Goal: Task Accomplishment & Management: Manage account settings

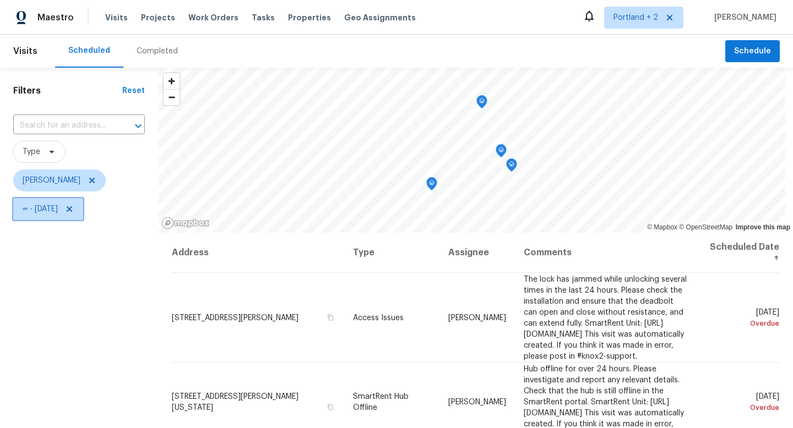
click at [72, 210] on icon at bounding box center [70, 209] width 6 height 6
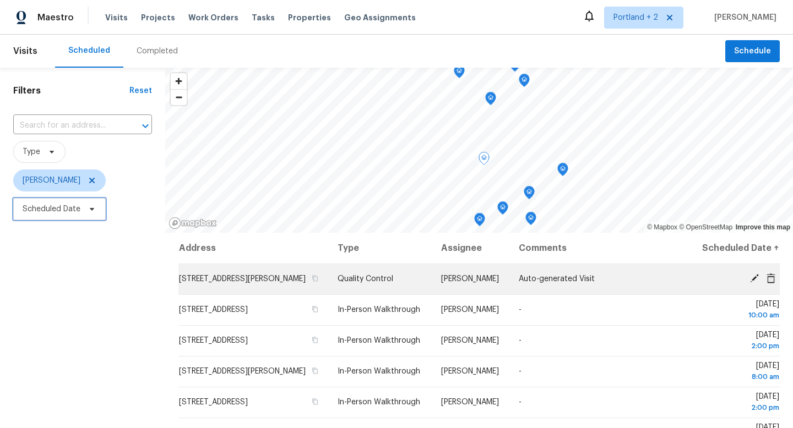
scroll to position [7, 0]
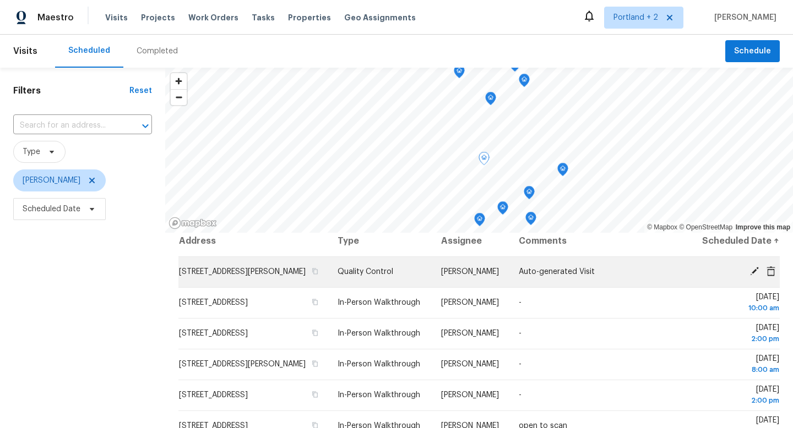
click at [750, 276] on icon at bounding box center [754, 271] width 10 height 10
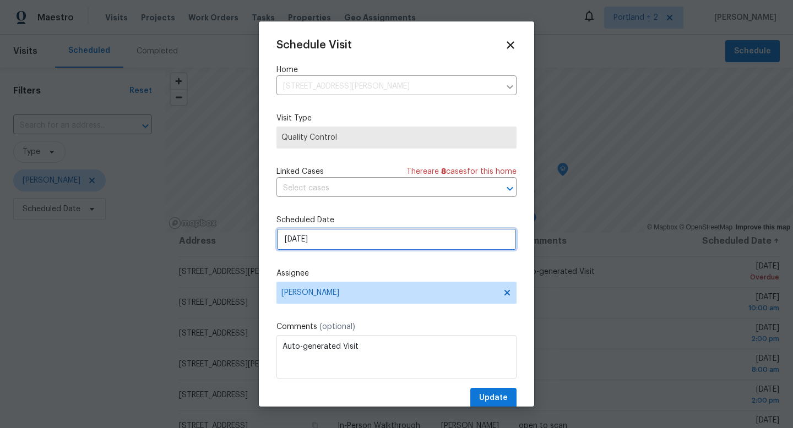
click at [381, 242] on input "9/29/2025" at bounding box center [396, 239] width 240 height 22
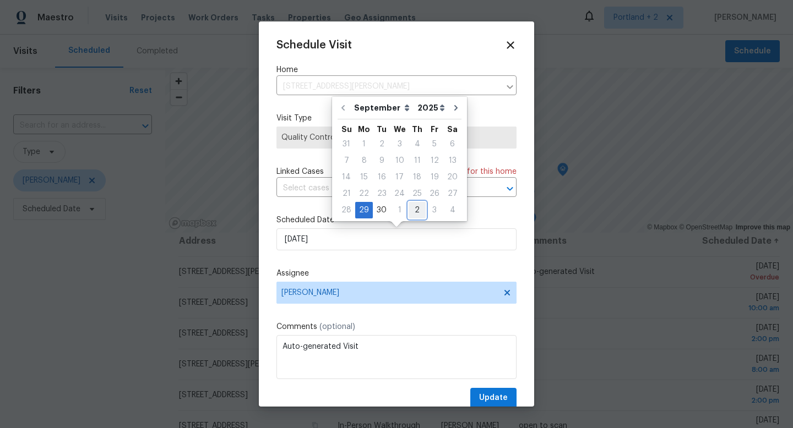
click at [419, 215] on div "2" at bounding box center [417, 210] width 17 height 15
type input "10/2/2025"
select select "9"
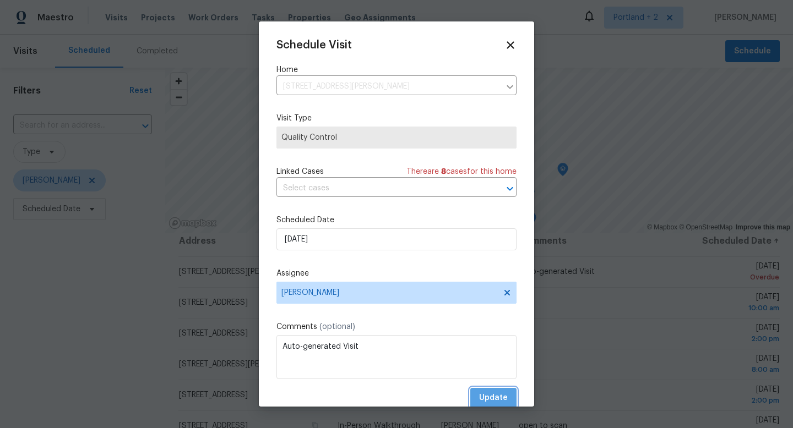
click at [497, 396] on span "Update" at bounding box center [493, 398] width 29 height 14
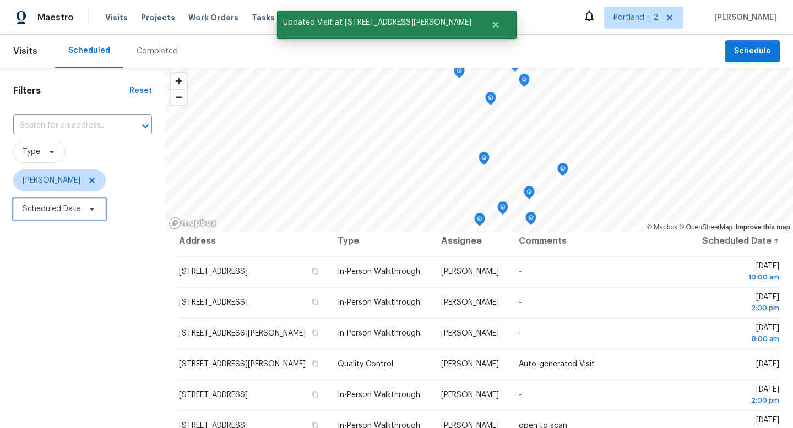
click at [94, 213] on icon at bounding box center [92, 209] width 9 height 9
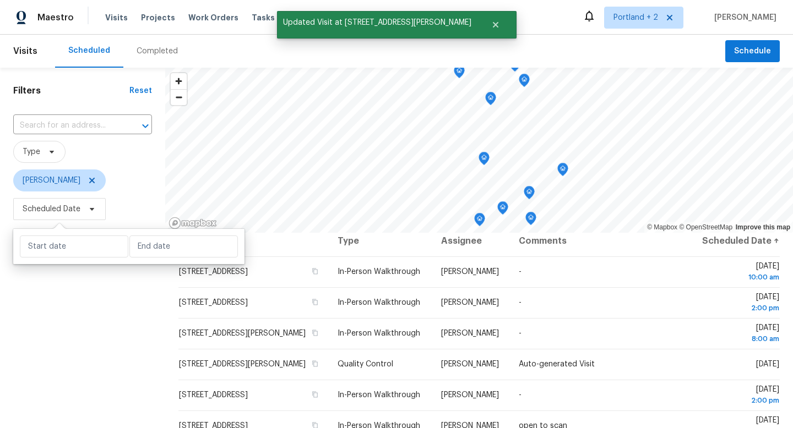
click at [174, 260] on div at bounding box center [128, 246] width 231 height 35
click at [176, 253] on input "text" at bounding box center [183, 247] width 108 height 22
select select "8"
select select "2025"
select select "9"
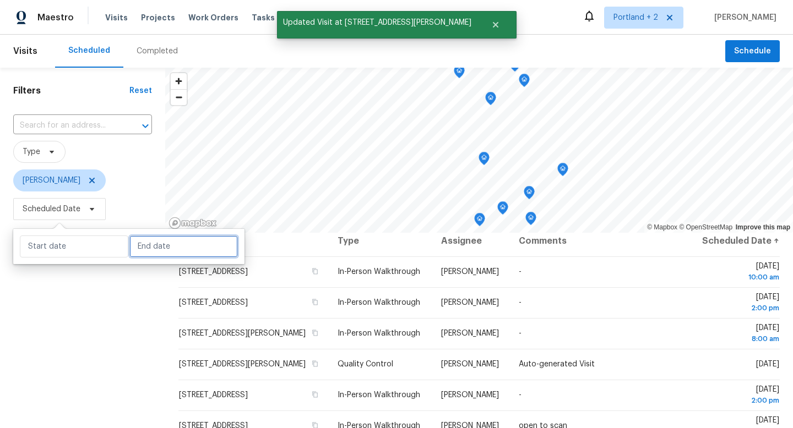
select select "2025"
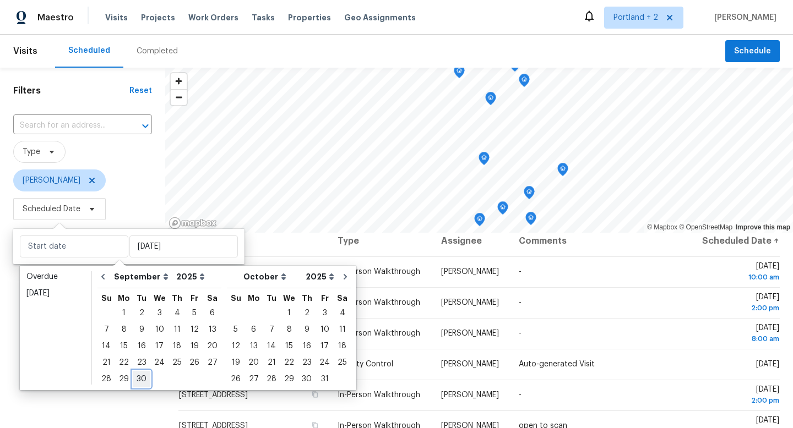
click at [138, 378] on div "30" at bounding box center [142, 379] width 18 height 15
type input "[DATE]"
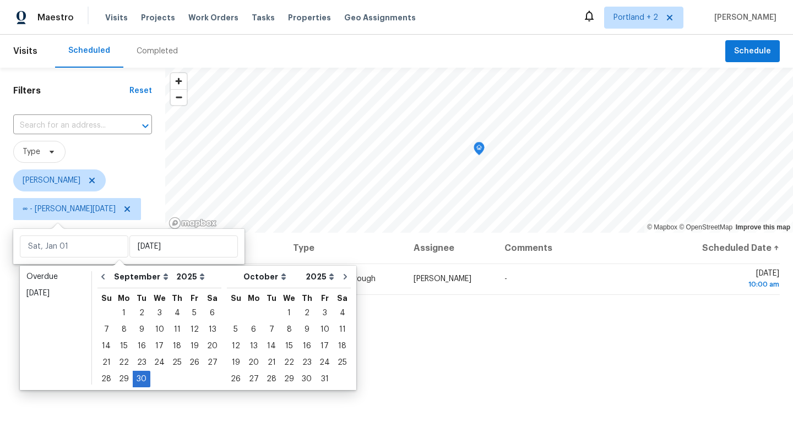
click at [111, 405] on div "Filters Reset ​ Type Karen Mattingley ∞ - Tue, Sep 30" at bounding box center [82, 322] width 165 height 508
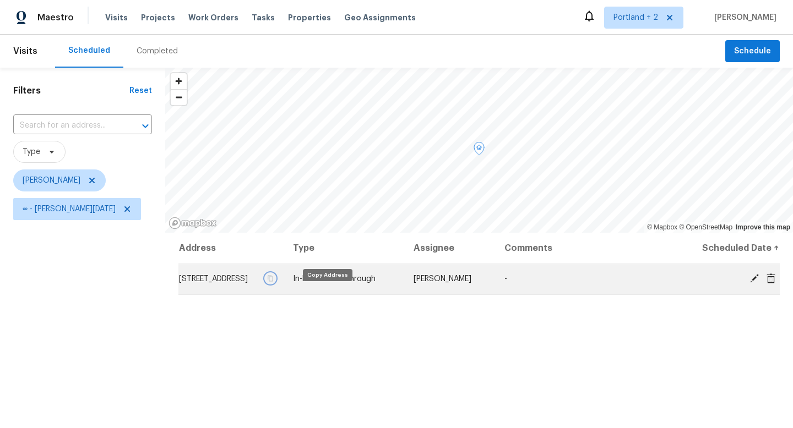
click at [274, 282] on icon "button" at bounding box center [270, 278] width 7 height 7
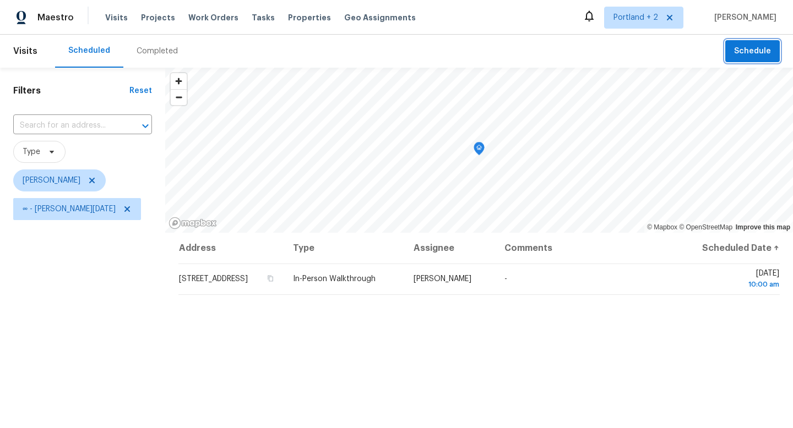
click at [729, 46] on button "Schedule" at bounding box center [752, 51] width 55 height 23
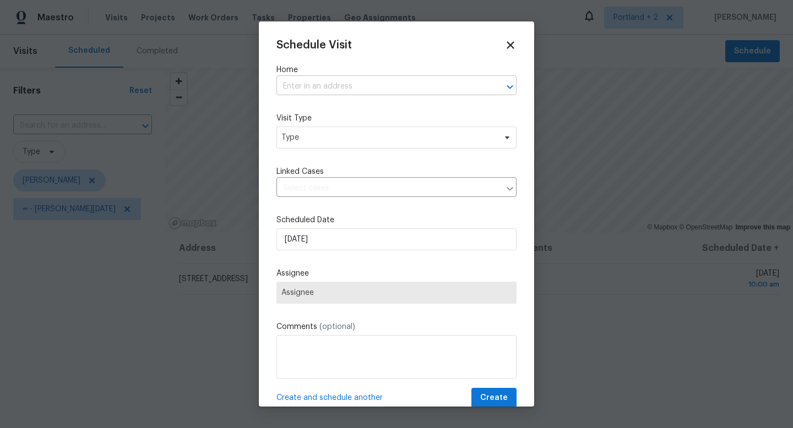
click at [355, 78] on input "text" at bounding box center [380, 86] width 209 height 17
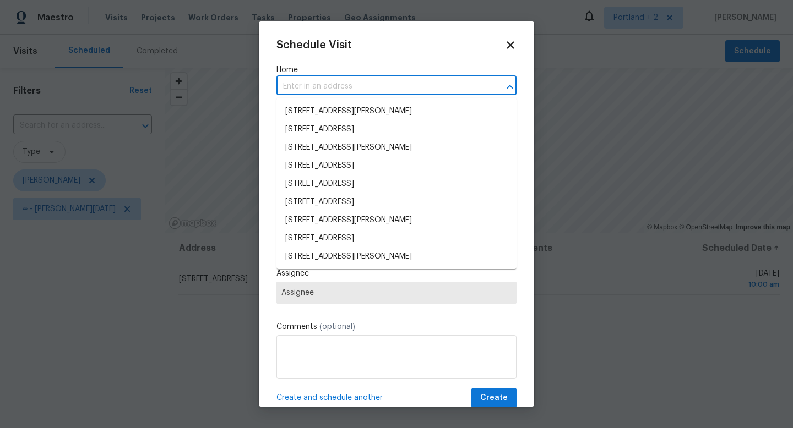
paste input "2108 NE 136th Ave Vancouver WA 98684"
type input "2108 NE 136th Ave Vancouver WA 98684"
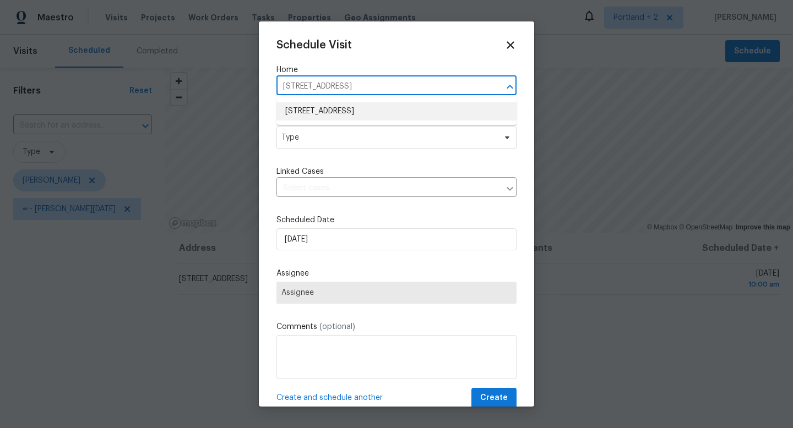
click at [358, 113] on li "2108 NE 136th Ave, Vancouver, WA 98684" at bounding box center [396, 111] width 240 height 18
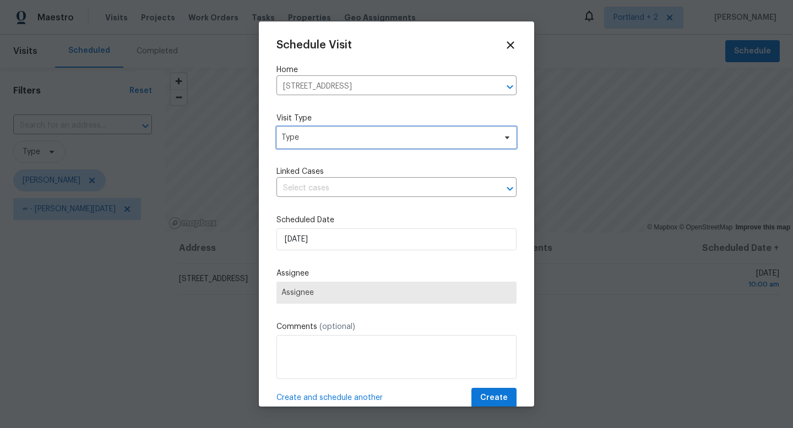
click at [348, 141] on span "Type" at bounding box center [388, 137] width 214 height 11
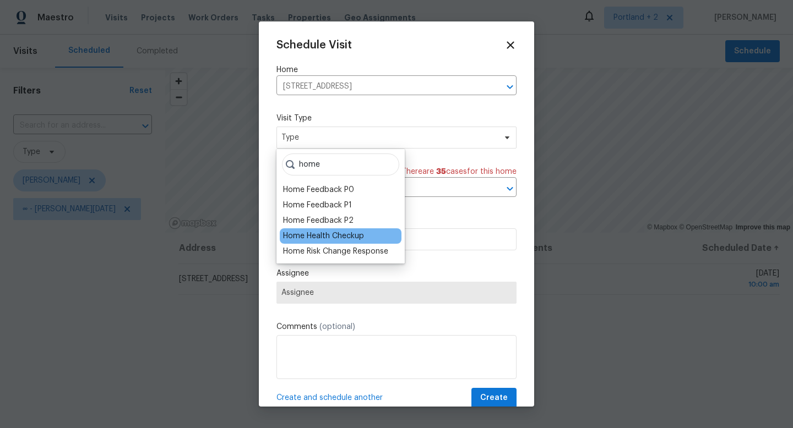
type input "home"
click at [331, 237] on div "Home Health Checkup" at bounding box center [323, 236] width 81 height 11
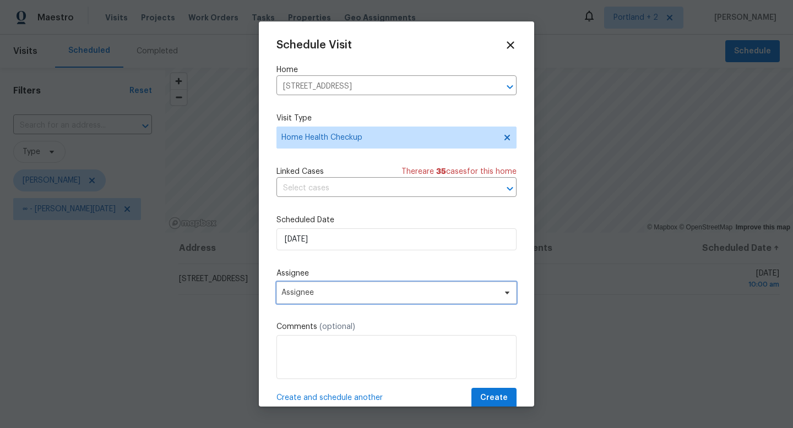
click at [339, 291] on span "Assignee" at bounding box center [389, 292] width 216 height 9
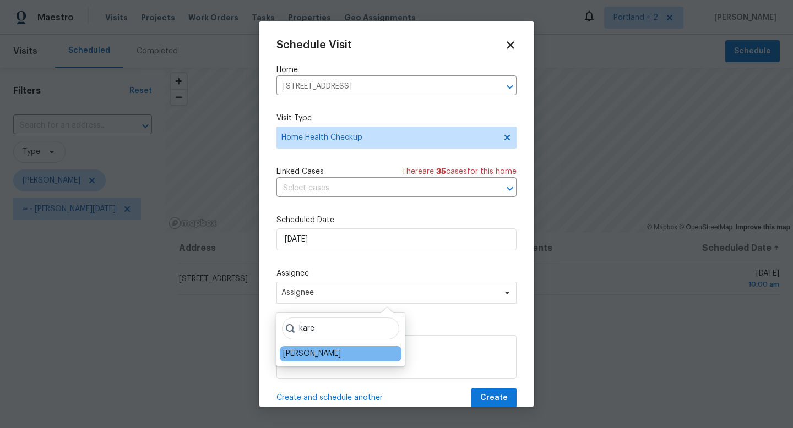
type input "kare"
click at [313, 355] on div "[PERSON_NAME]" at bounding box center [312, 353] width 58 height 11
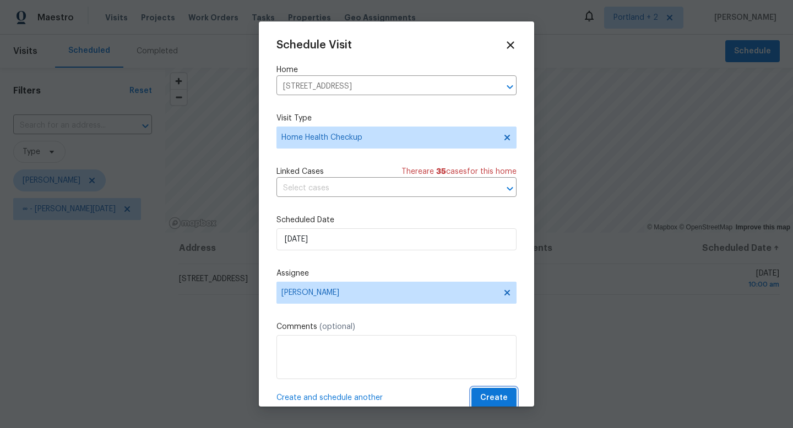
click at [507, 397] on span "Create" at bounding box center [494, 398] width 28 height 14
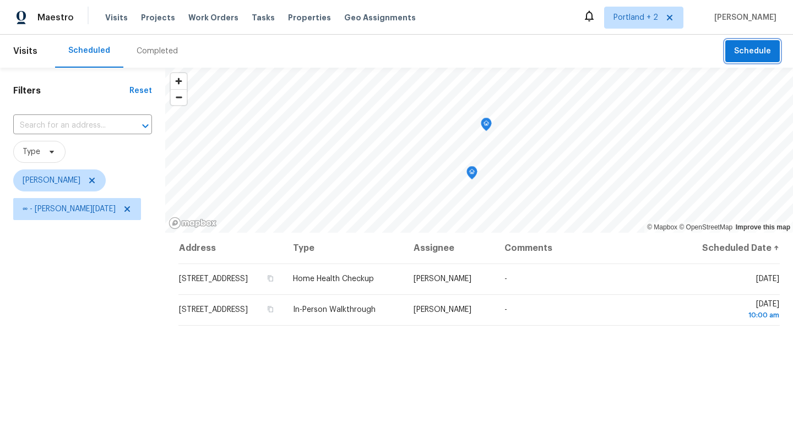
click at [776, 56] on button "Schedule" at bounding box center [752, 51] width 55 height 23
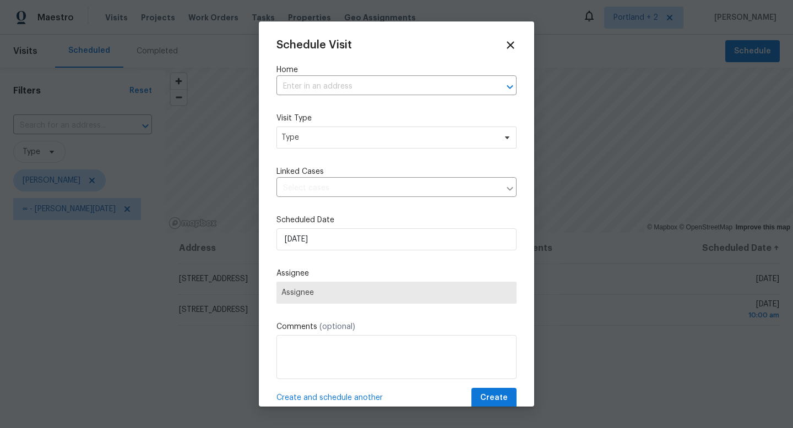
click at [402, 97] on div "Schedule Visit Home ​ Visit Type Type Linked Cases ​ Scheduled Date 9/30/2025 A…" at bounding box center [396, 223] width 240 height 369
click at [415, 85] on input "text" at bounding box center [380, 86] width 209 height 17
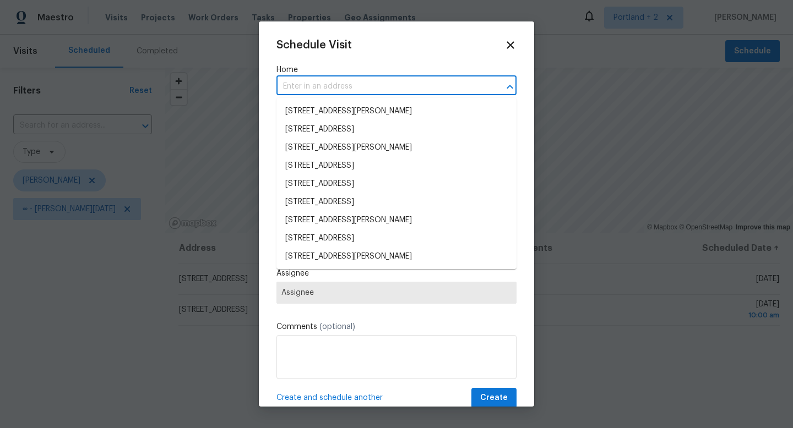
paste input "313 NE 52nd St Vancouver WA 98663"
type input "313 NE 52nd St Vancouver WA 98663"
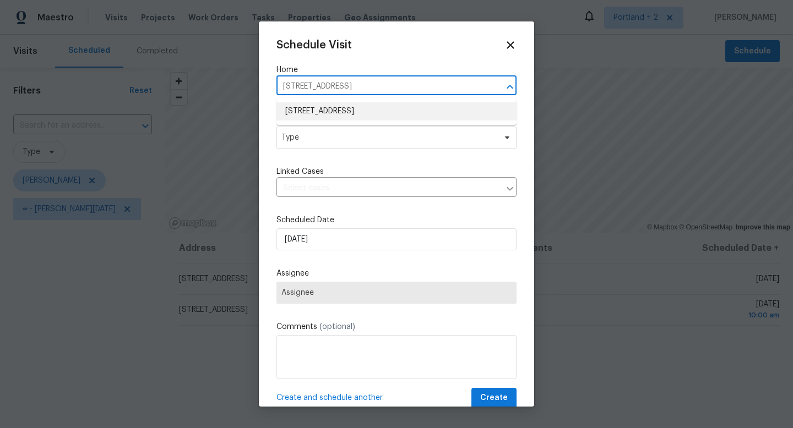
click at [392, 110] on li "313 NE 52nd St, Vancouver, WA 98663" at bounding box center [396, 111] width 240 height 18
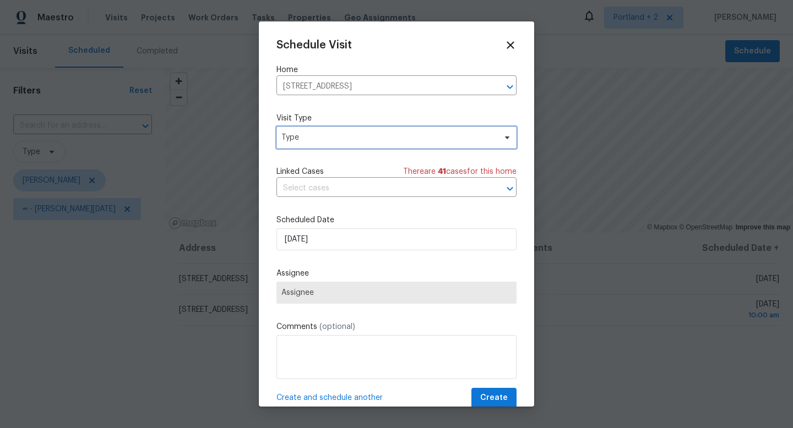
drag, startPoint x: 371, startPoint y: 139, endPoint x: 371, endPoint y: 134, distance: 5.5
click at [371, 139] on span "Type" at bounding box center [388, 137] width 214 height 11
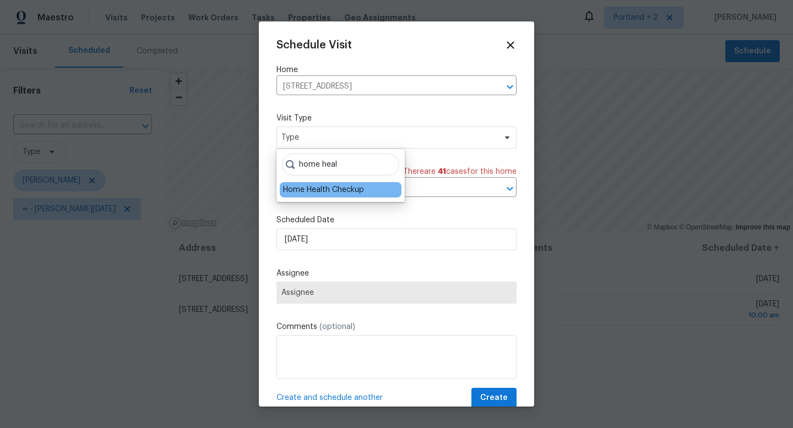
type input "home heal"
click at [326, 186] on div "Home Health Checkup" at bounding box center [323, 189] width 81 height 11
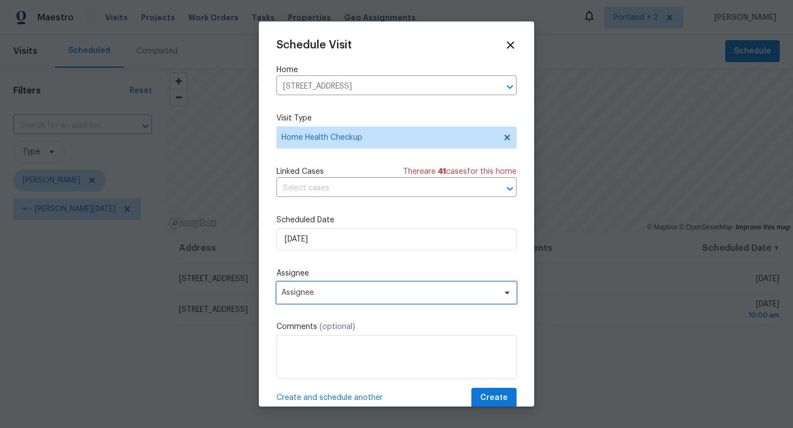
click at [326, 296] on span "Assignee" at bounding box center [389, 292] width 216 height 9
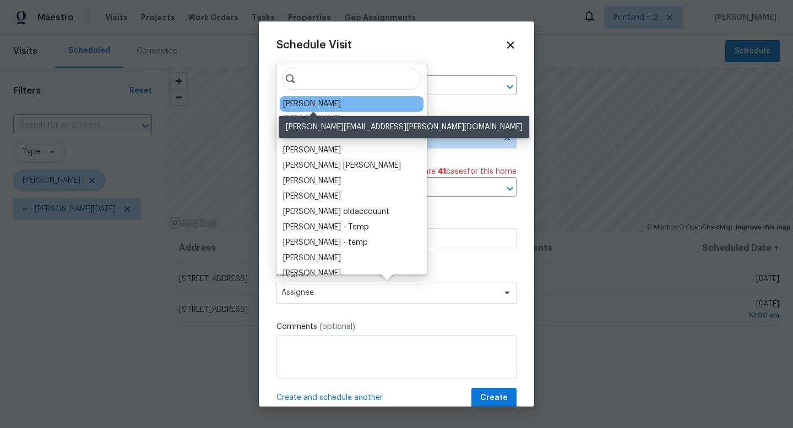
click at [335, 107] on div "[PERSON_NAME]" at bounding box center [312, 104] width 58 height 11
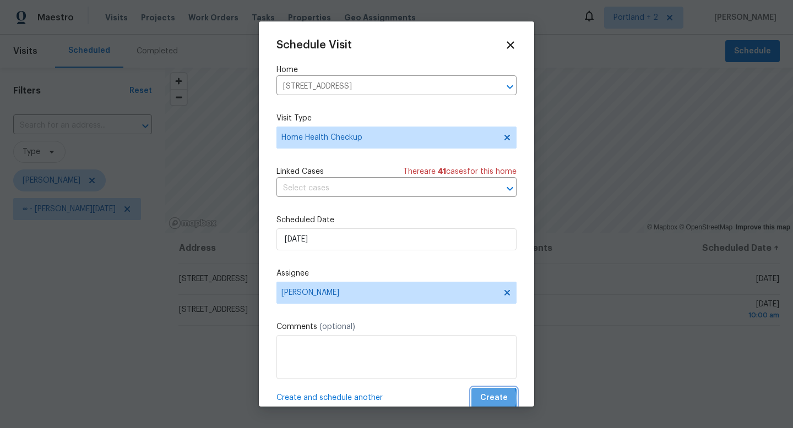
click at [491, 399] on span "Create" at bounding box center [494, 398] width 28 height 14
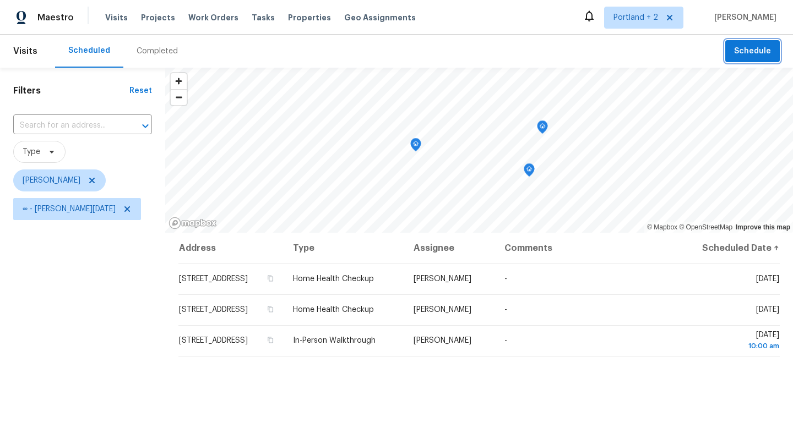
click at [766, 59] on button "Schedule" at bounding box center [752, 51] width 55 height 23
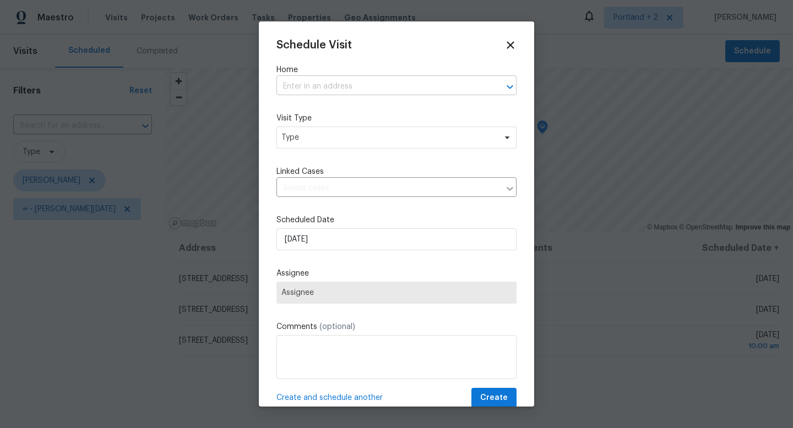
click at [373, 86] on input "text" at bounding box center [380, 86] width 209 height 17
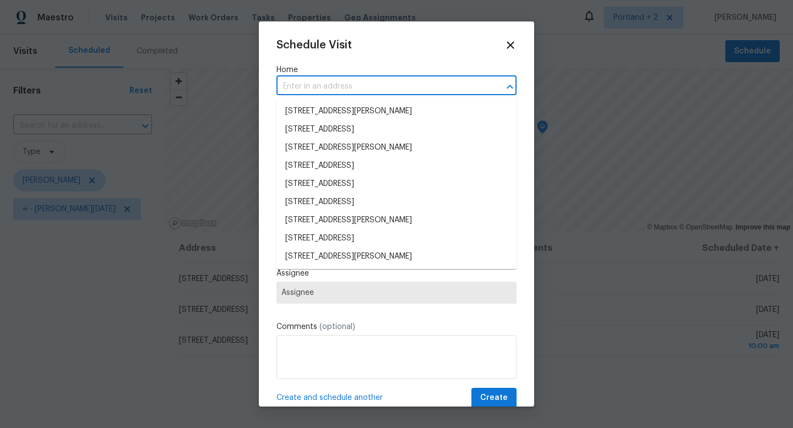
paste input "1602 NW 119th St Vancouver WA 98685"
type input "1602 NW 119th St Vancouver WA 98685"
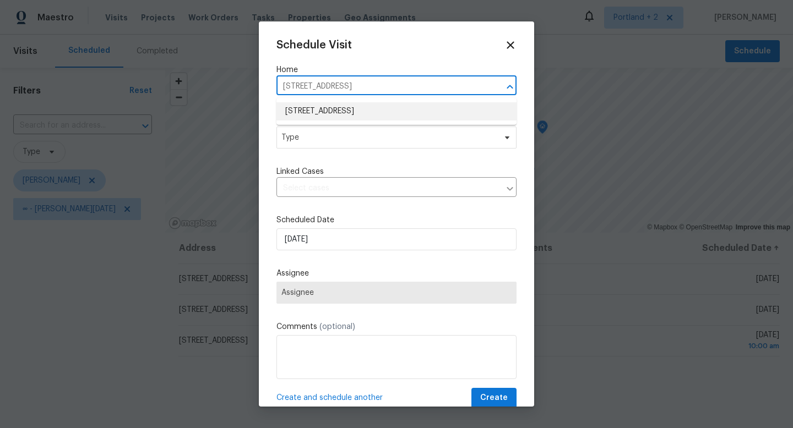
click at [358, 114] on li "1602 NW 119th St, Vancouver, WA 98685" at bounding box center [396, 111] width 240 height 18
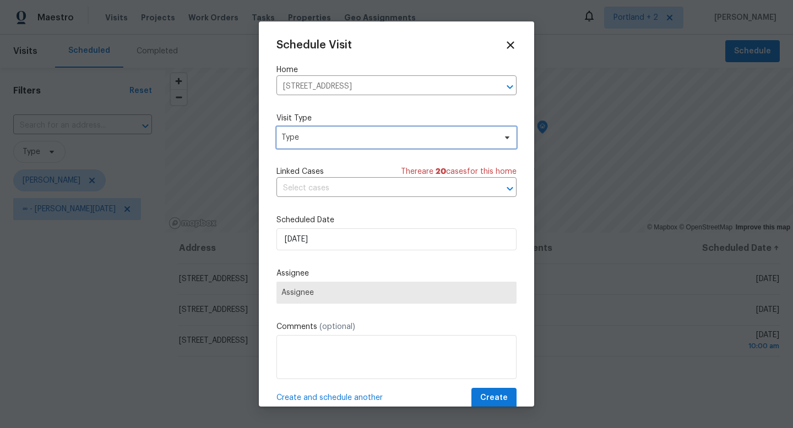
click at [346, 143] on span "Type" at bounding box center [396, 138] width 240 height 22
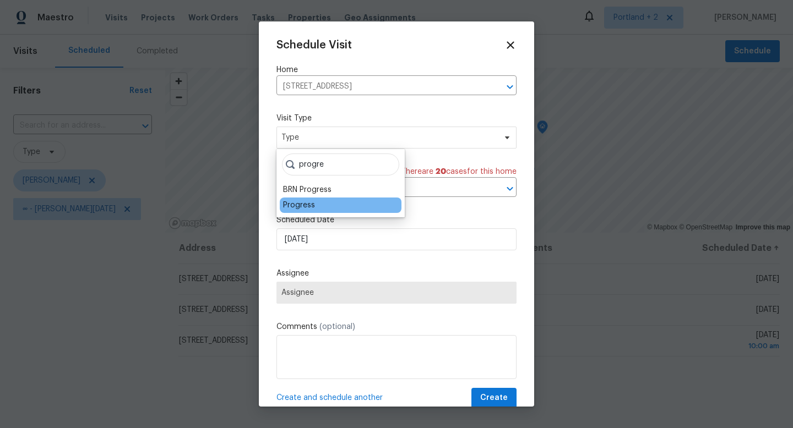
type input "progre"
click at [297, 200] on div "Progress" at bounding box center [299, 205] width 32 height 11
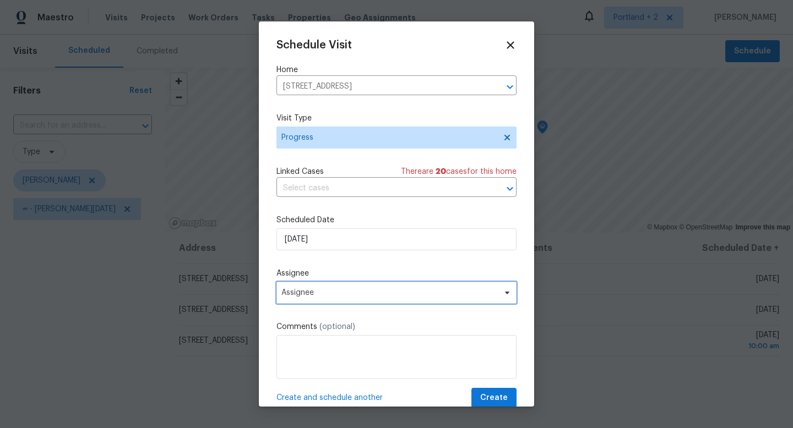
click at [321, 297] on span "Assignee" at bounding box center [389, 292] width 216 height 9
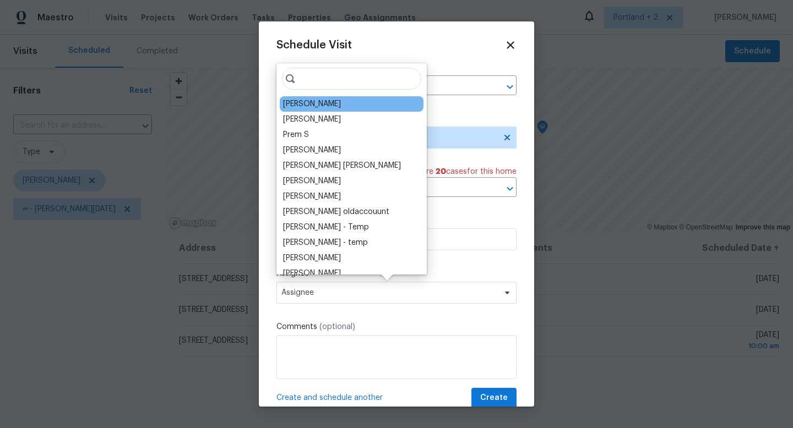
click at [341, 108] on div "[PERSON_NAME]" at bounding box center [312, 104] width 58 height 11
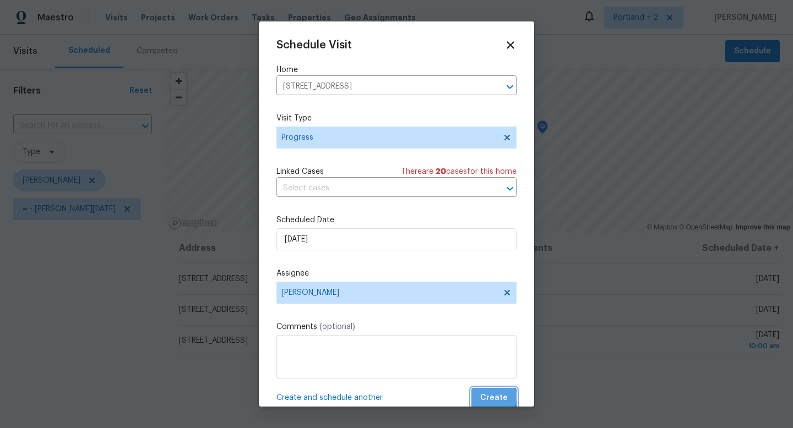
click at [486, 397] on span "Create" at bounding box center [494, 398] width 28 height 14
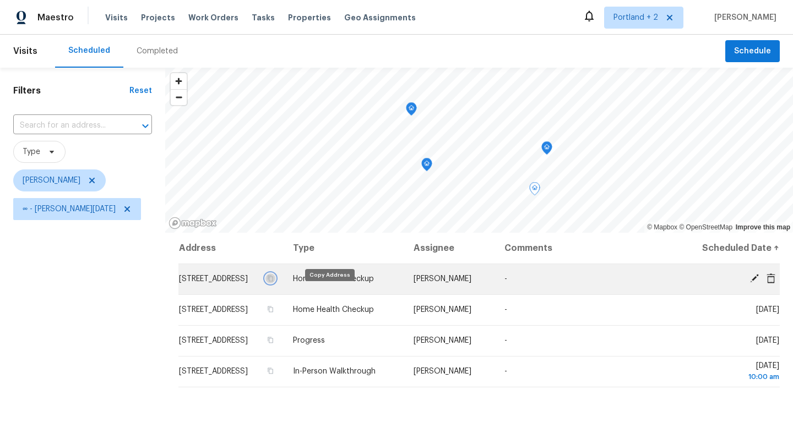
click at [274, 282] on icon "button" at bounding box center [270, 278] width 7 height 7
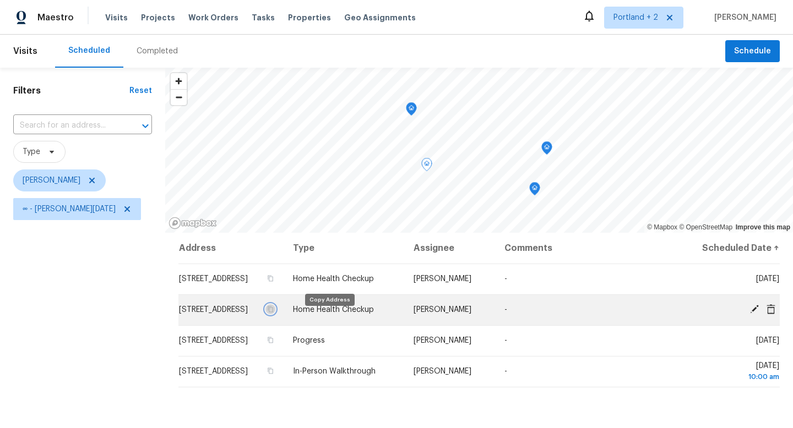
click at [274, 313] on icon "button" at bounding box center [270, 309] width 7 height 7
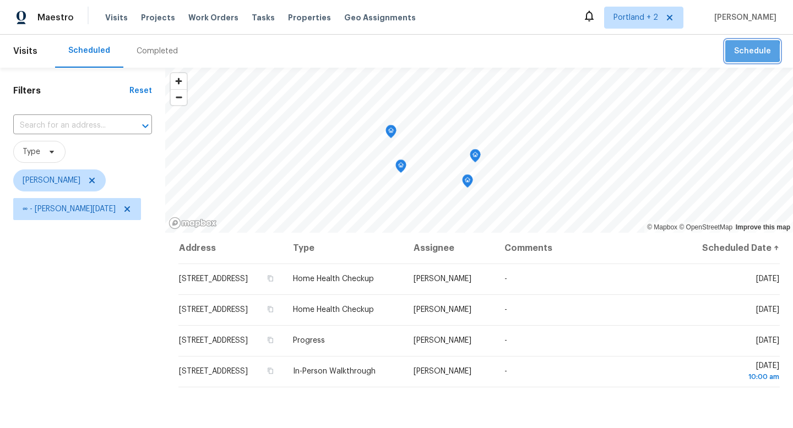
click at [744, 52] on span "Schedule" at bounding box center [752, 52] width 37 height 14
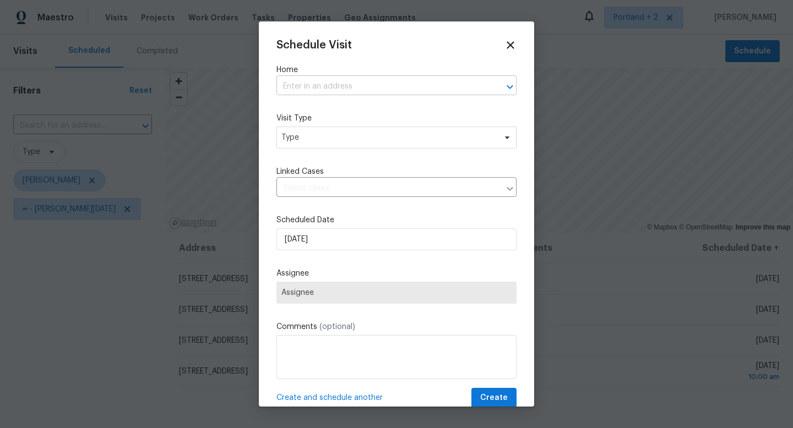
click at [329, 88] on input "text" at bounding box center [380, 86] width 209 height 17
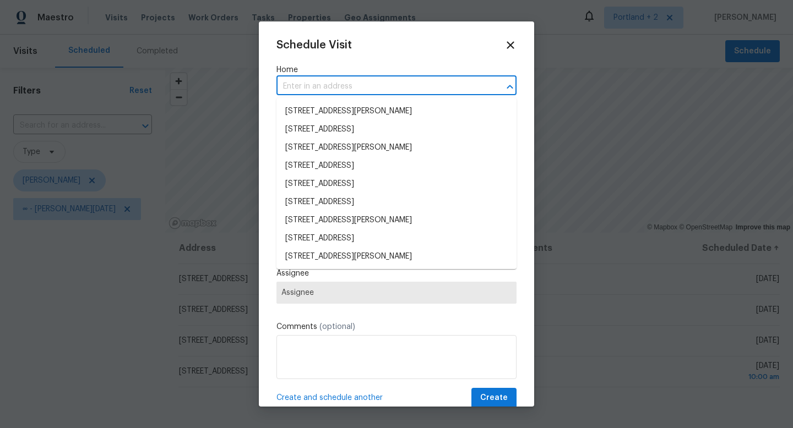
paste input "4736 SE 99th Ave Portland OR 97266"
type input "4736 SE 99th Ave Portland OR 97266"
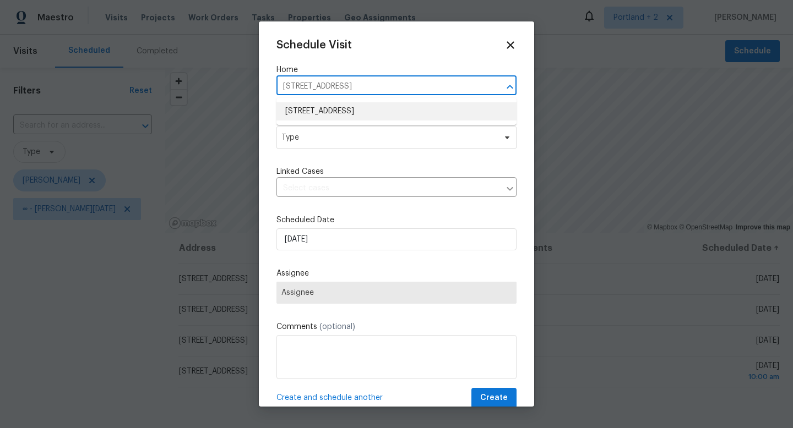
click at [335, 107] on li "4736 SE 99th Ave, Portland, OR 97266" at bounding box center [396, 111] width 240 height 18
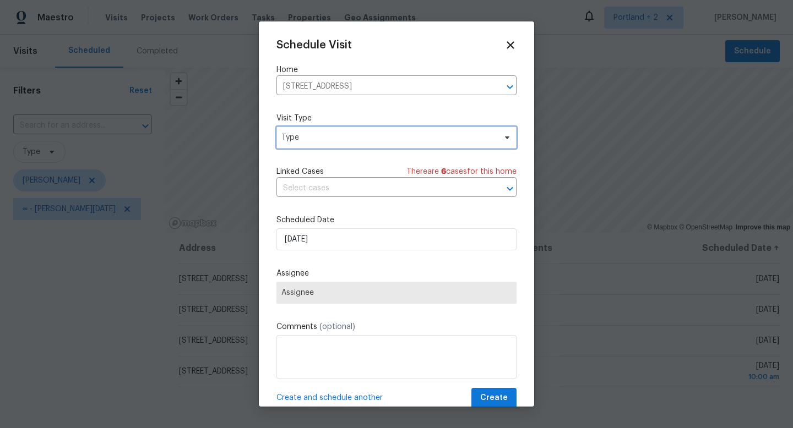
click at [316, 143] on span "Type" at bounding box center [388, 137] width 214 height 11
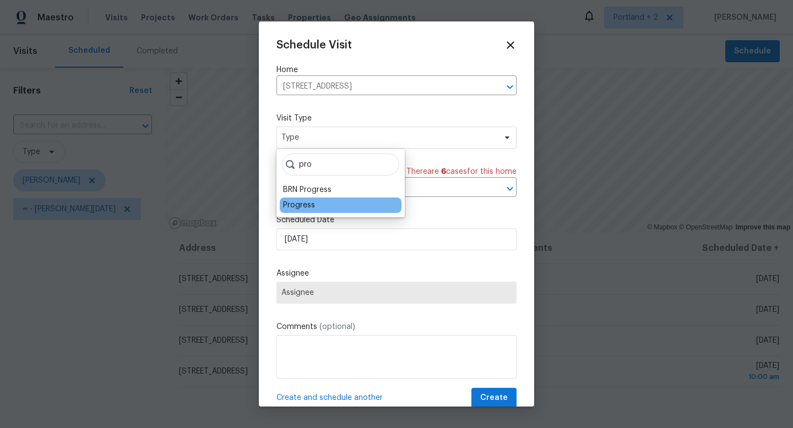
type input "pro"
click at [299, 206] on div "Progress" at bounding box center [299, 205] width 32 height 11
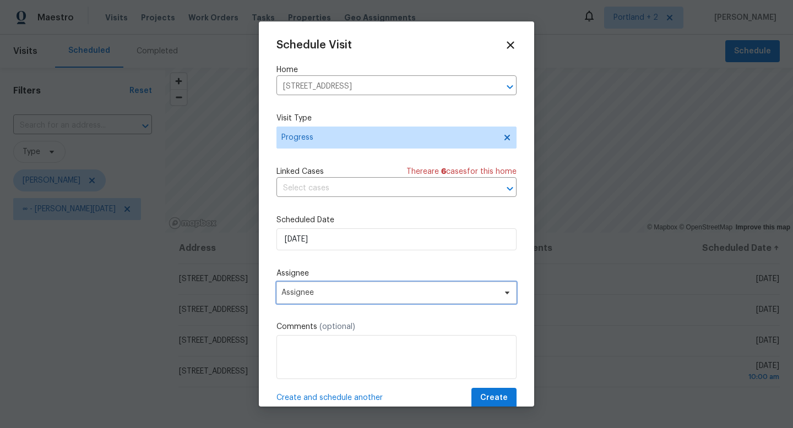
click at [309, 297] on span "Assignee" at bounding box center [389, 292] width 216 height 9
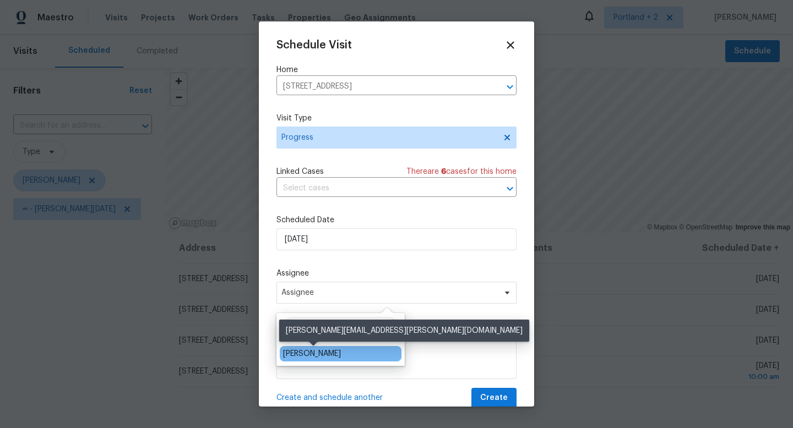
type input "kare"
click at [305, 349] on div "[PERSON_NAME]" at bounding box center [312, 353] width 58 height 11
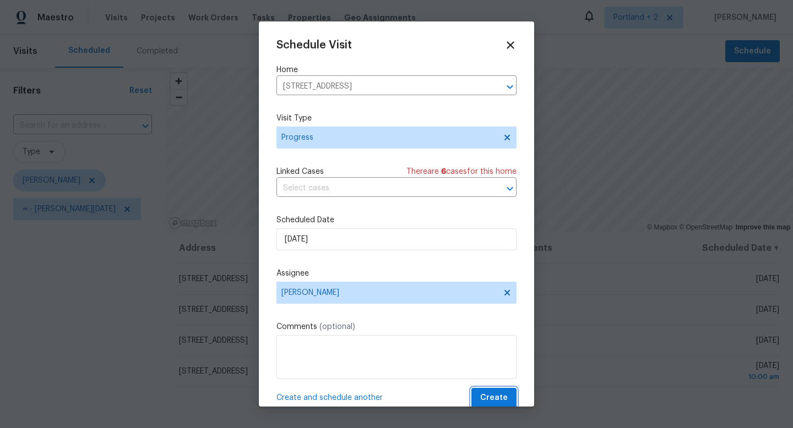
click at [491, 395] on span "Create" at bounding box center [494, 398] width 28 height 14
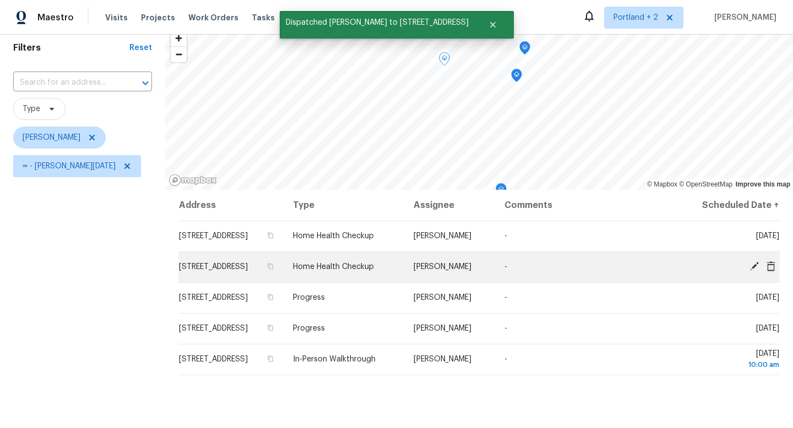
scroll to position [44, 0]
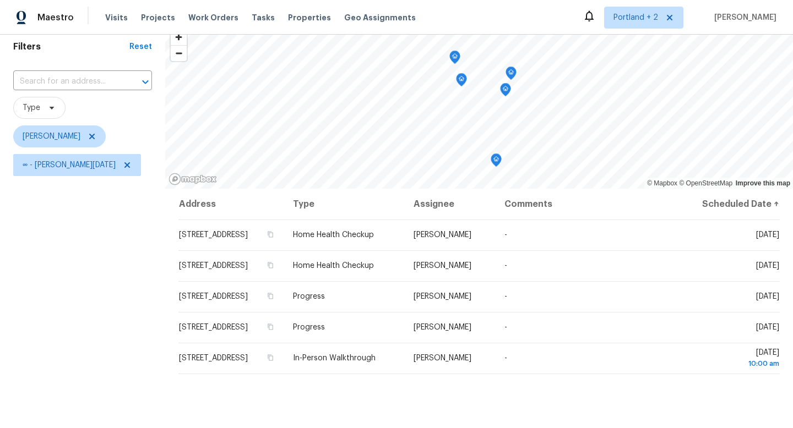
click at [505, 90] on icon "Map marker" at bounding box center [505, 90] width 1 height 2
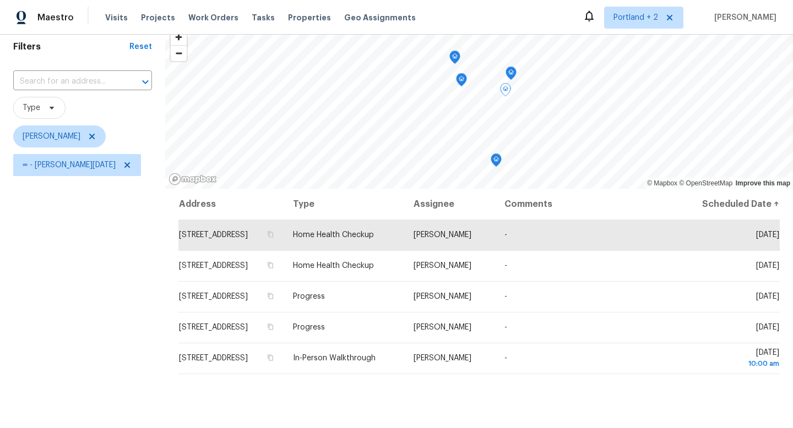
click at [462, 81] on icon "Map marker" at bounding box center [461, 80] width 10 height 13
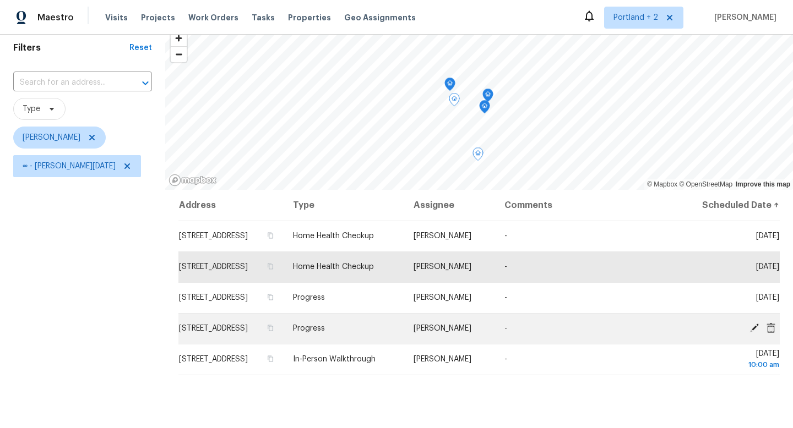
scroll to position [0, 0]
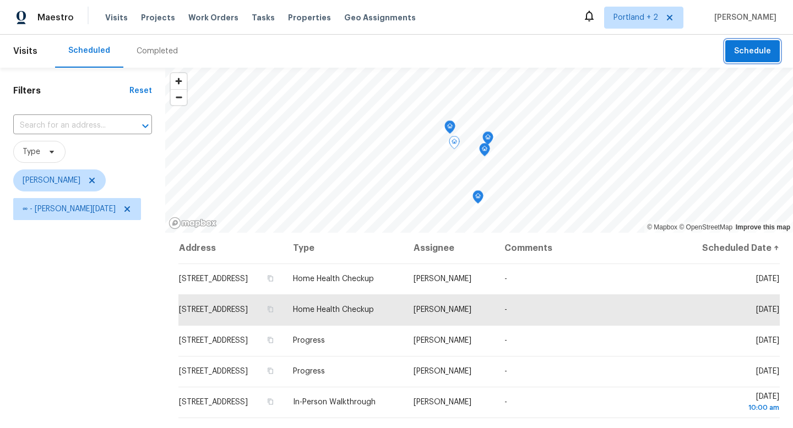
click at [749, 56] on span "Schedule" at bounding box center [752, 52] width 37 height 14
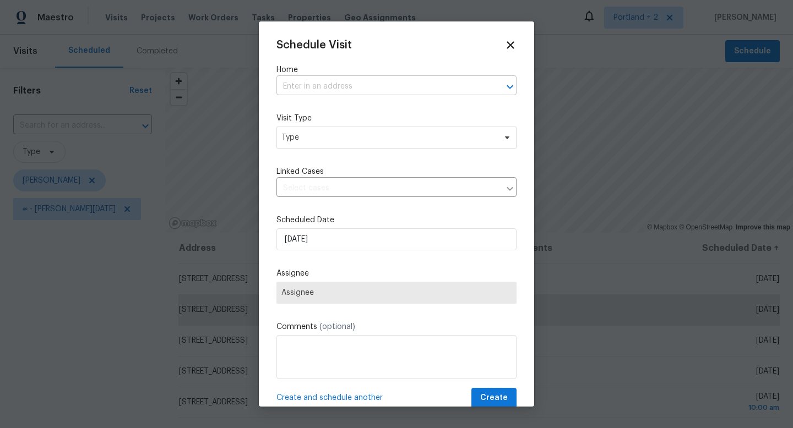
click at [364, 86] on input "text" at bounding box center [380, 86] width 209 height 17
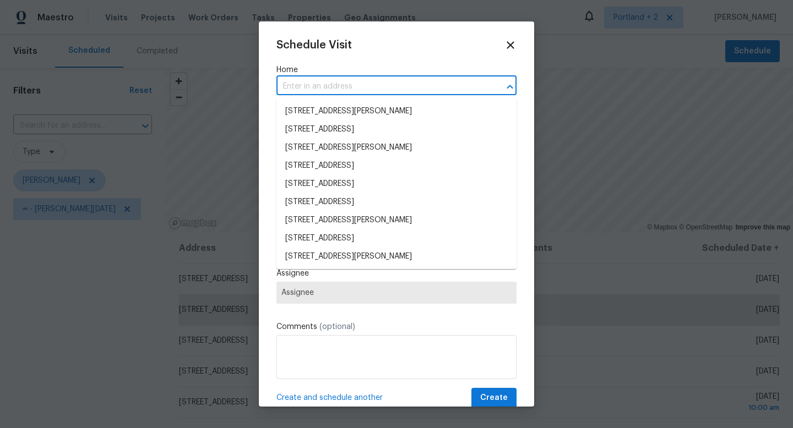
paste input "8408 NE Milton St Portland OR 97220"
type input "8408 NE Milton St Portland OR 97220"
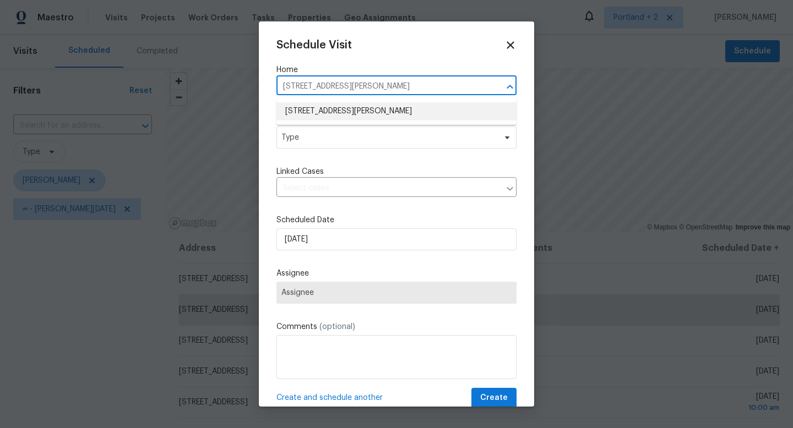
click at [357, 118] on li "8408 NE Milton St, Portland, OR 97220" at bounding box center [396, 111] width 240 height 18
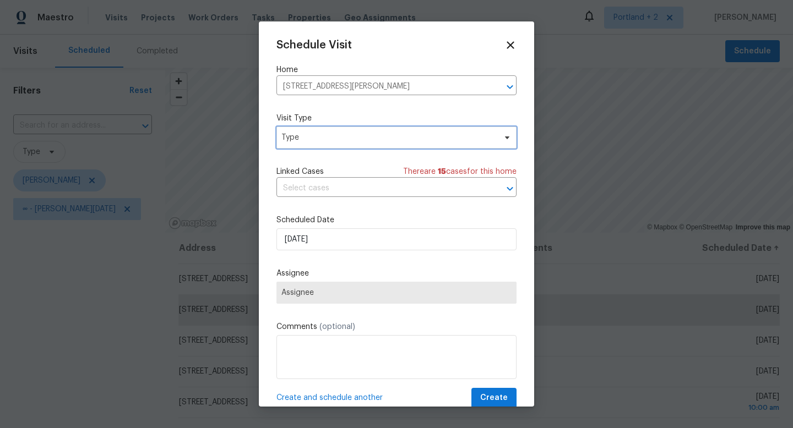
click at [352, 137] on span "Type" at bounding box center [388, 137] width 214 height 11
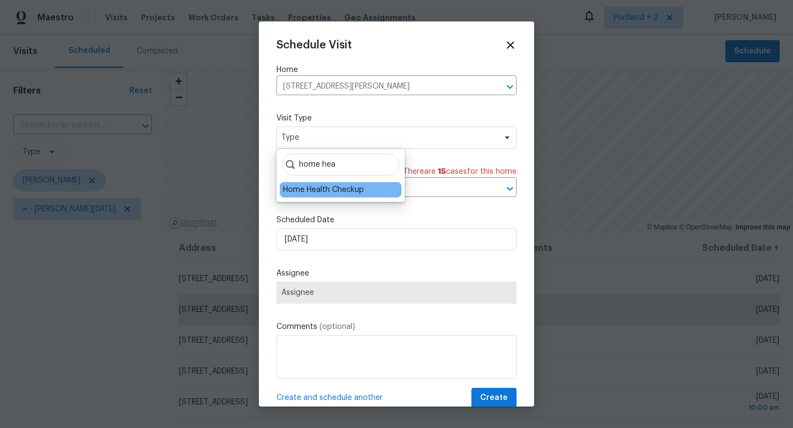
type input "home hea"
click at [326, 193] on div "Home Health Checkup" at bounding box center [323, 189] width 81 height 11
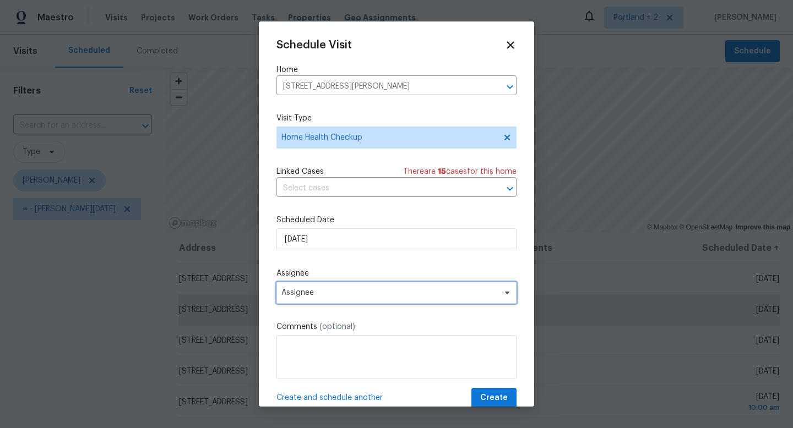
click at [317, 292] on span "Assignee" at bounding box center [389, 292] width 216 height 9
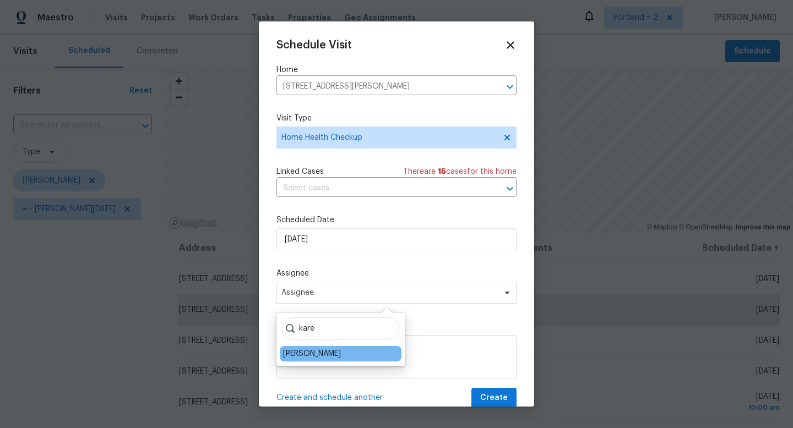
type input "kare"
click at [317, 357] on div "[PERSON_NAME]" at bounding box center [312, 353] width 58 height 11
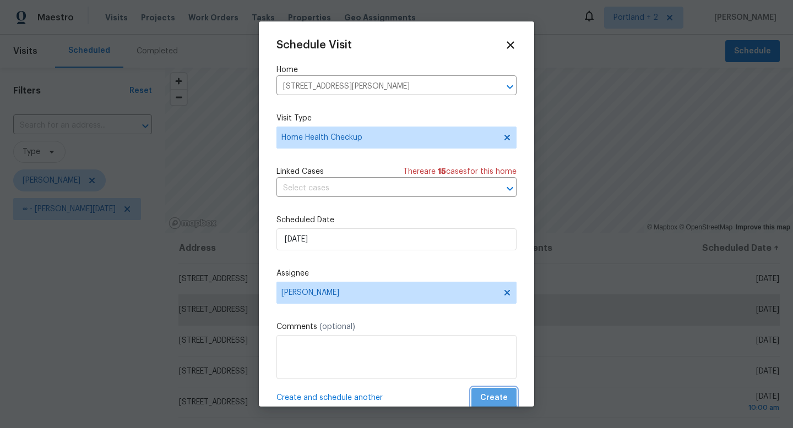
click at [492, 393] on span "Create" at bounding box center [494, 398] width 28 height 14
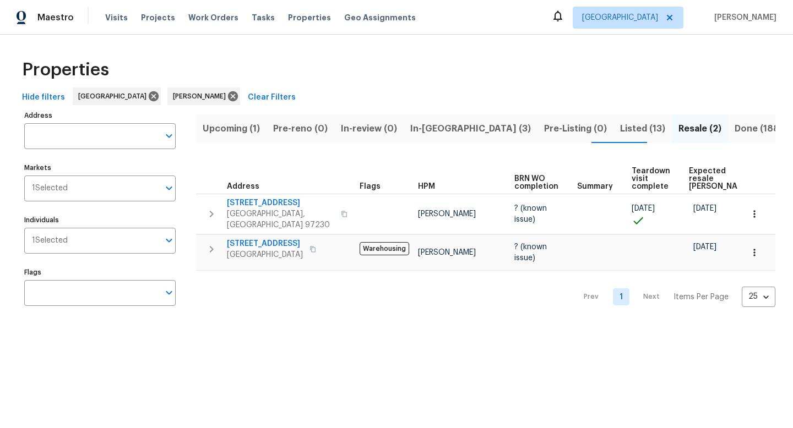
click at [620, 129] on span "Listed (13)" at bounding box center [642, 128] width 45 height 15
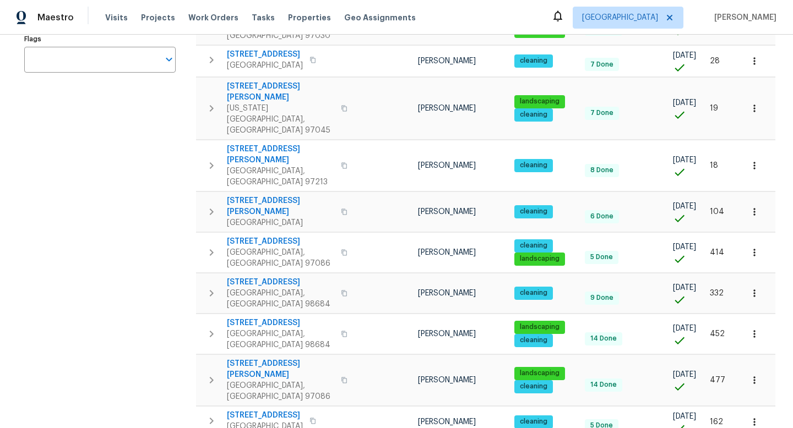
scroll to position [235, 0]
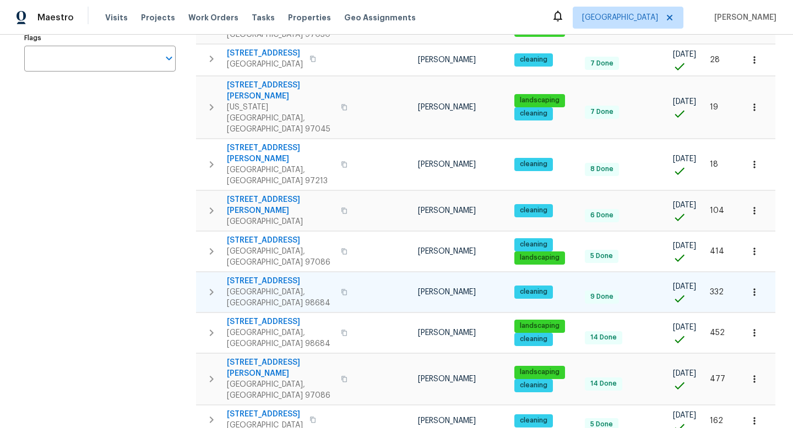
click at [337, 279] on button "button" at bounding box center [343, 292] width 13 height 26
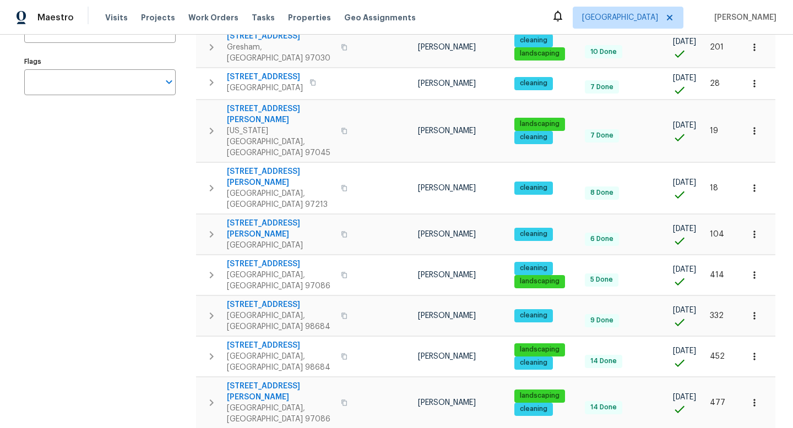
scroll to position [205, 0]
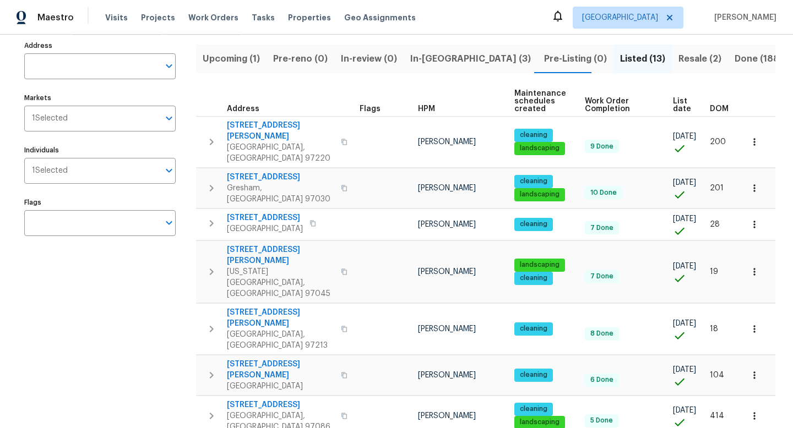
scroll to position [65, 0]
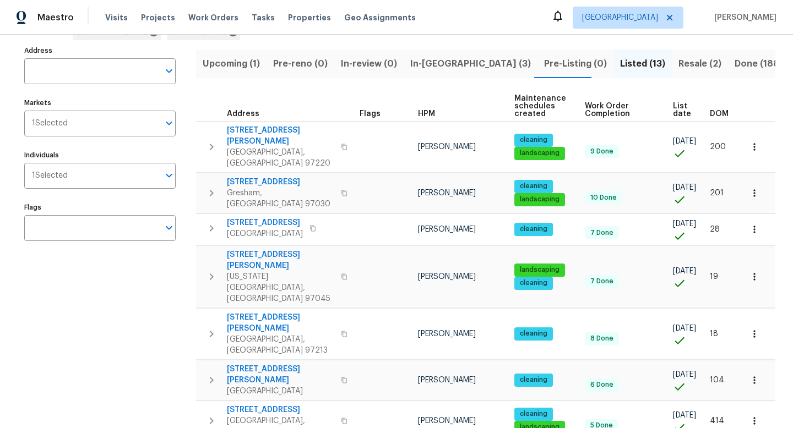
click at [434, 69] on span "In-reno (3)" at bounding box center [470, 63] width 121 height 15
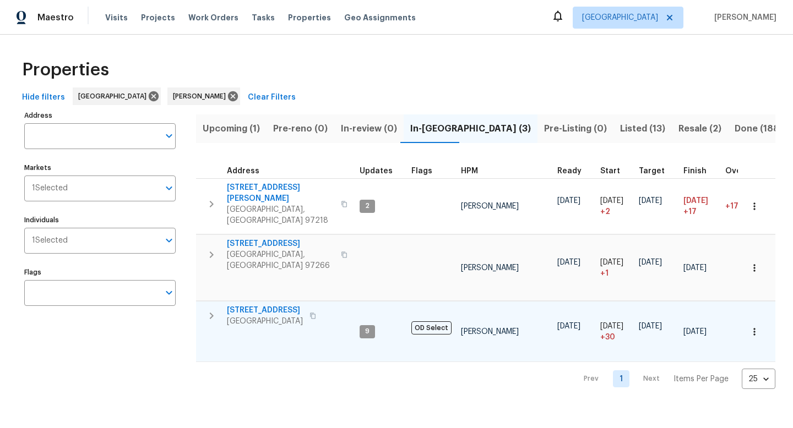
click at [316, 313] on icon "button" at bounding box center [312, 316] width 7 height 7
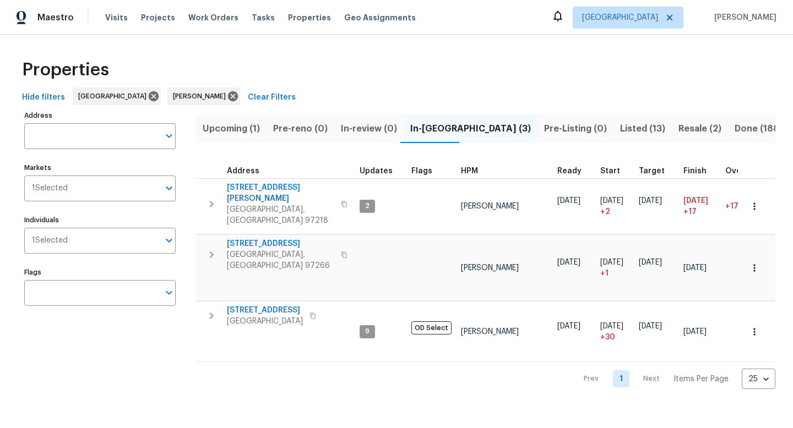
click at [620, 134] on span "Listed (13)" at bounding box center [642, 128] width 45 height 15
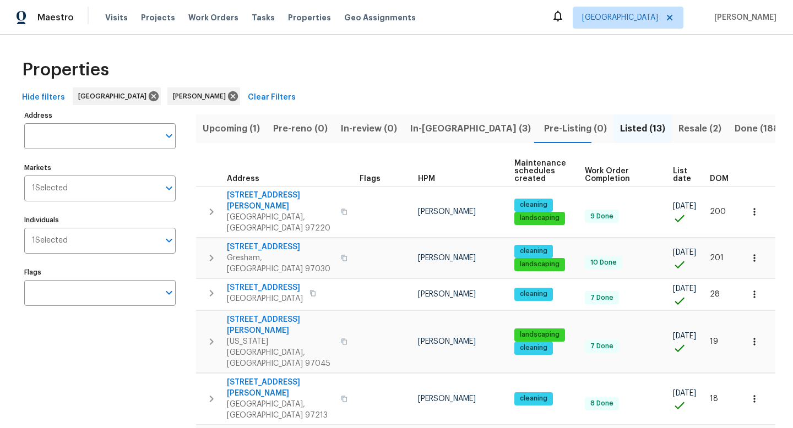
click at [435, 132] on span "In-reno (3)" at bounding box center [470, 128] width 121 height 15
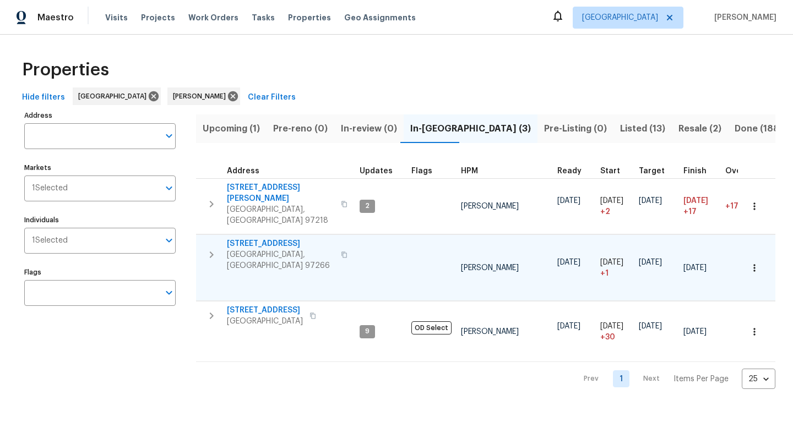
click at [341, 252] on icon "button" at bounding box center [344, 255] width 6 height 6
click at [238, 125] on span "Upcoming (1)" at bounding box center [231, 128] width 57 height 15
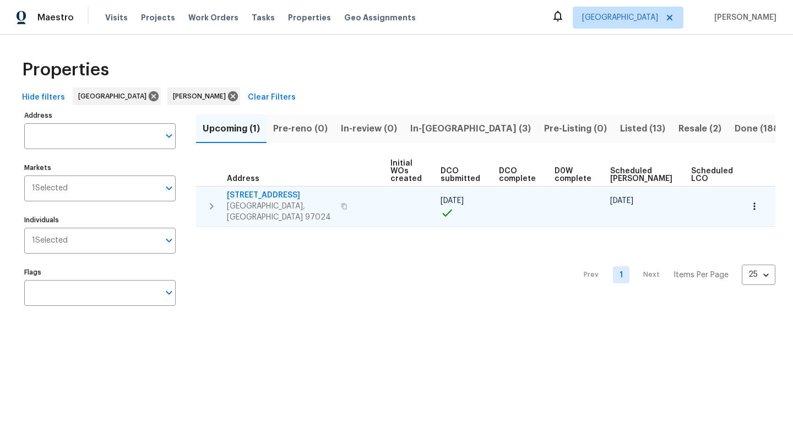
scroll to position [0, 121]
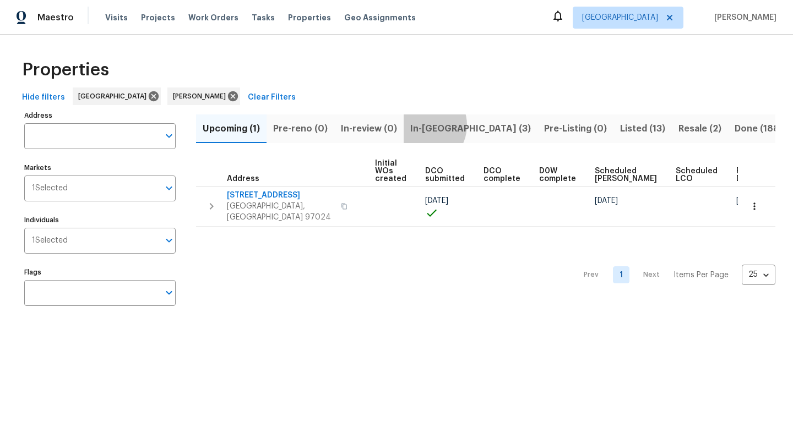
click at [418, 125] on span "In-reno (3)" at bounding box center [470, 128] width 121 height 15
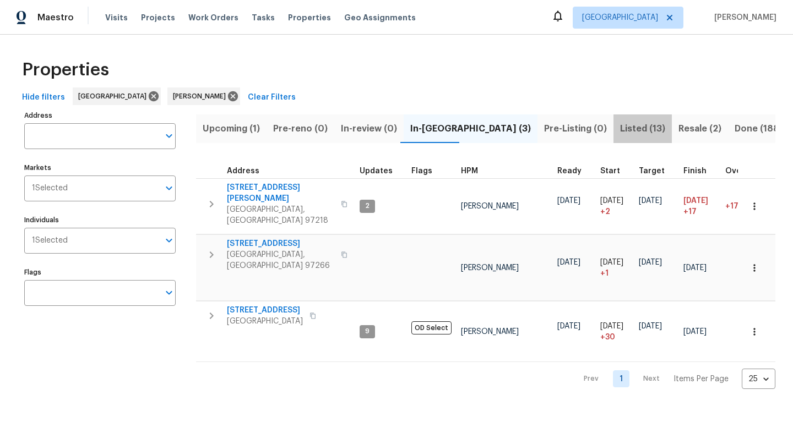
click at [620, 127] on span "Listed (13)" at bounding box center [642, 128] width 45 height 15
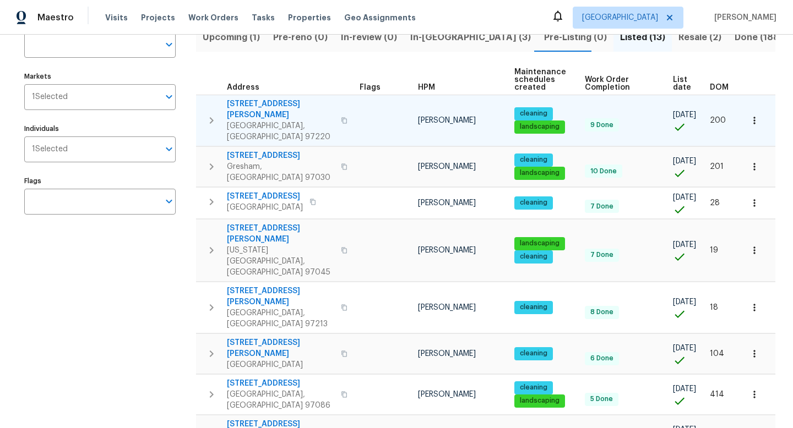
scroll to position [90, 0]
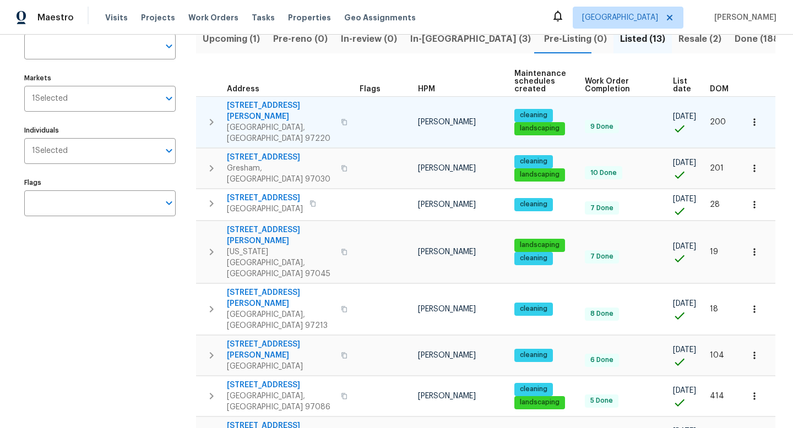
click at [341, 119] on icon "button" at bounding box center [344, 122] width 7 height 7
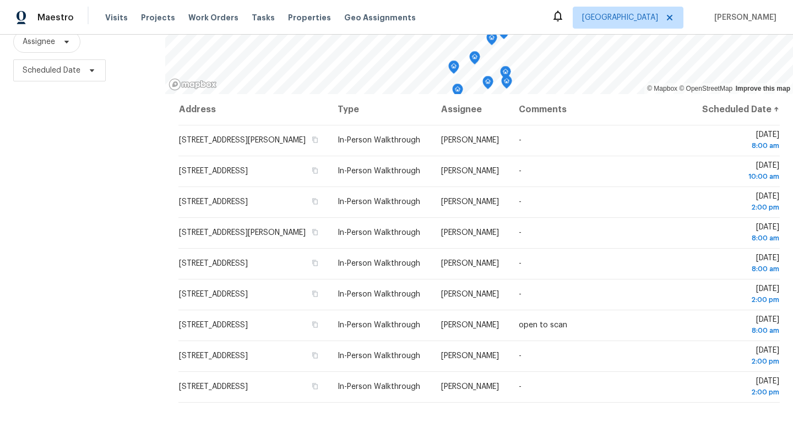
scroll to position [147, 0]
